Goal: Transaction & Acquisition: Purchase product/service

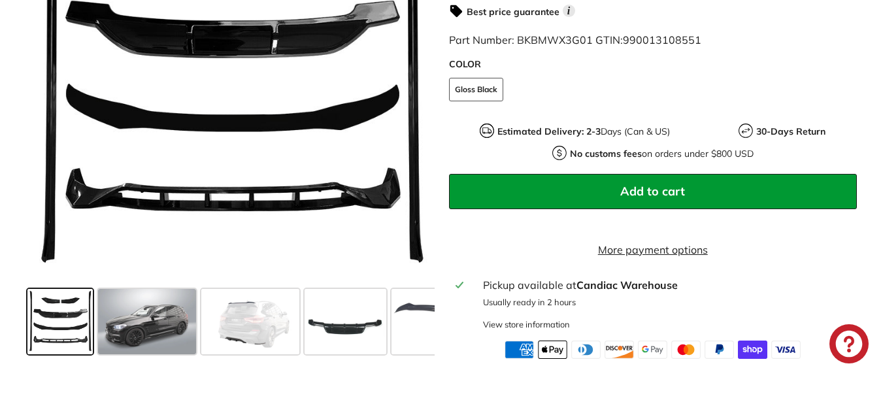
scroll to position [466, 0]
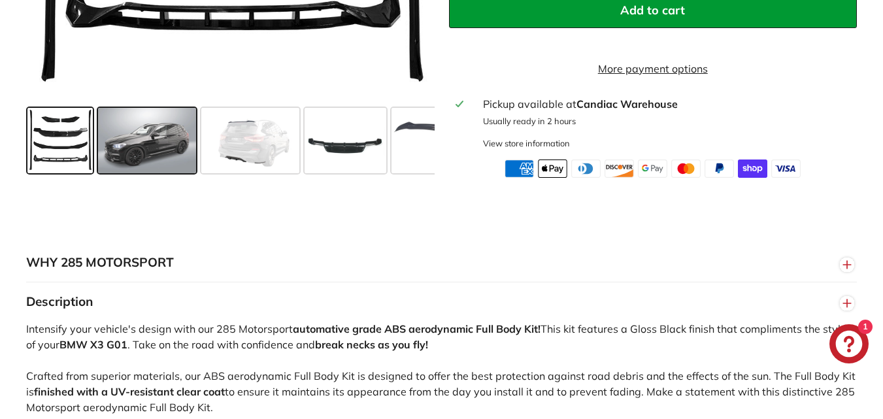
scroll to position [600, 0]
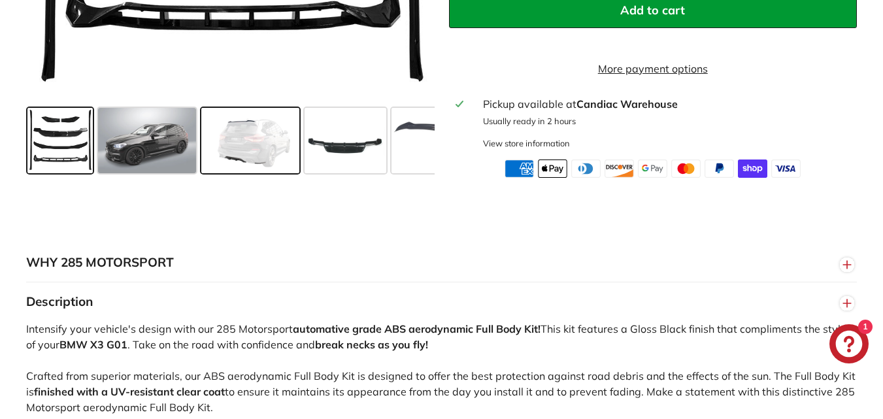
click at [227, 137] on span at bounding box center [250, 139] width 98 height 65
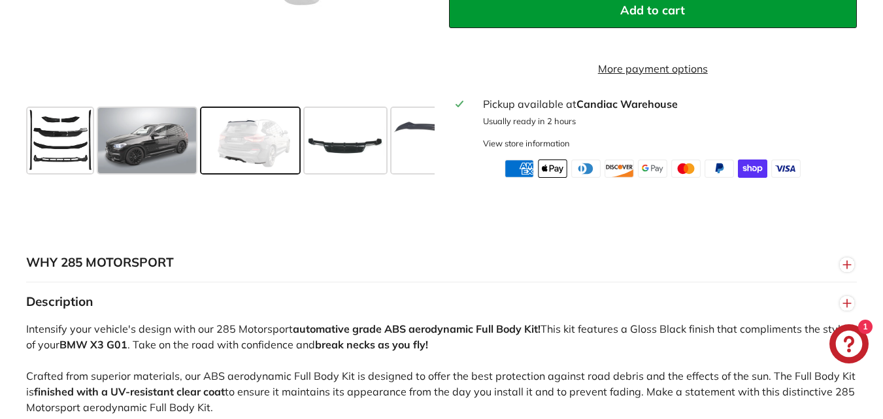
click at [236, 137] on span at bounding box center [250, 139] width 98 height 65
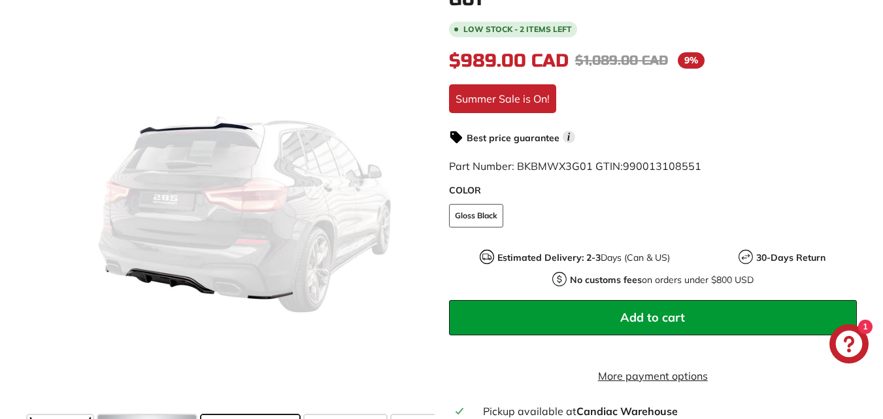
scroll to position [287, 0]
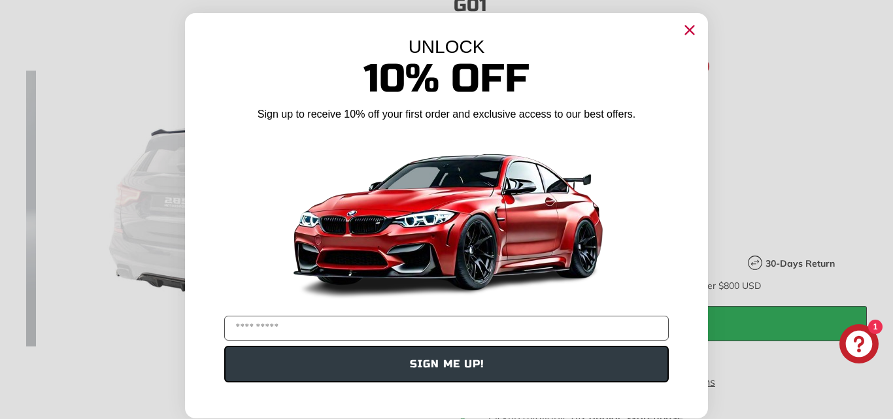
click at [683, 24] on circle "Close dialog" at bounding box center [690, 30] width 20 height 20
